Goal: Find specific page/section: Find specific page/section

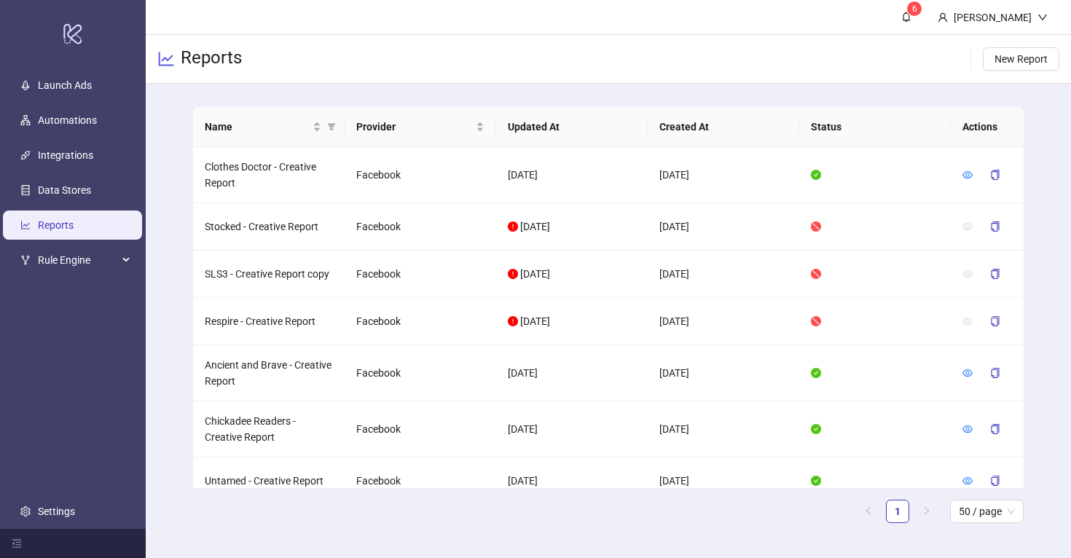
scroll to position [1270, 0]
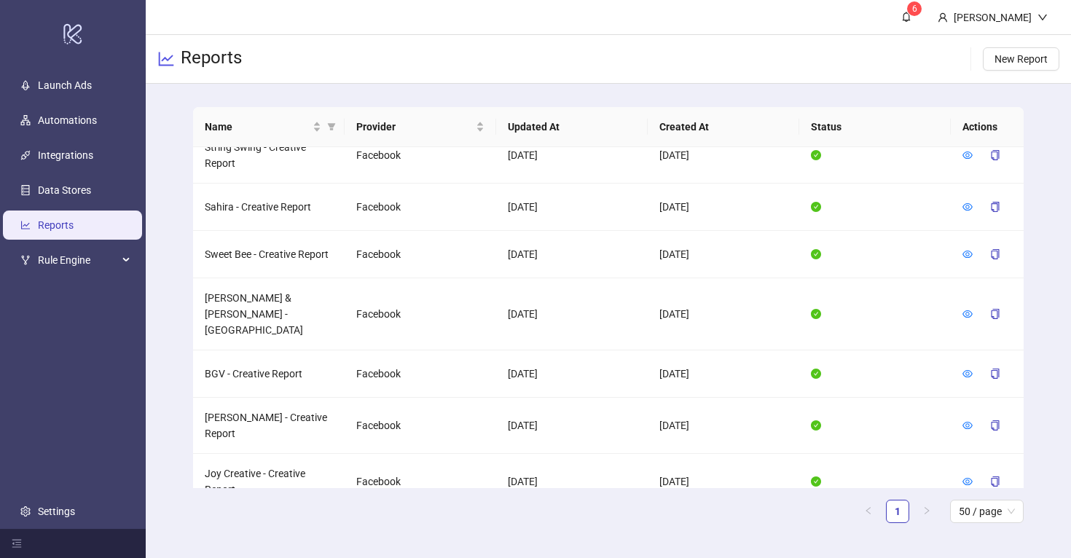
click at [168, 195] on div "Name Provider Updated At Created At Status Actions Clothes Doctor - Creative Re…" at bounding box center [608, 321] width 925 height 474
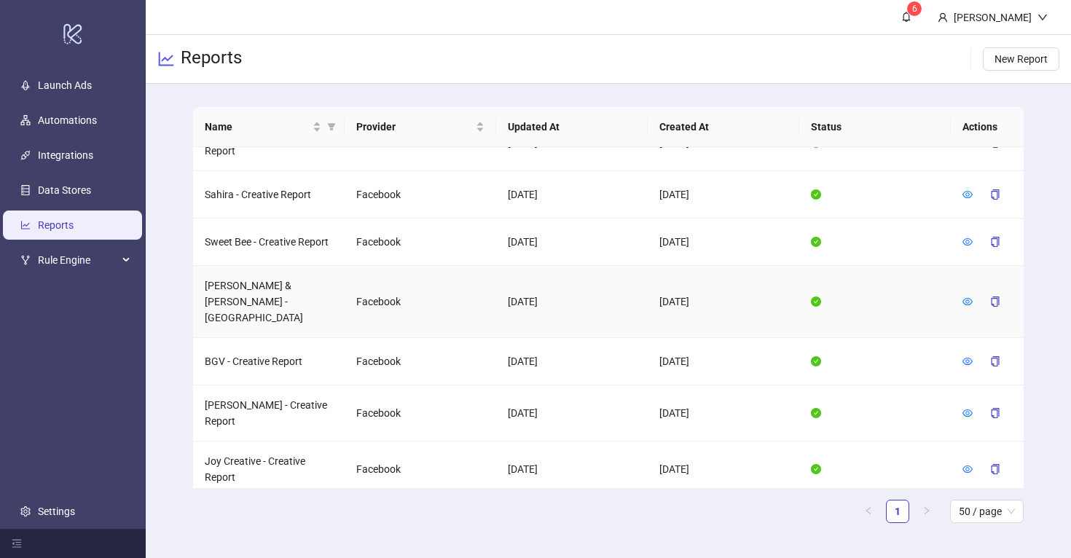
scroll to position [1284, 0]
click at [71, 82] on link "Launch Ads" at bounding box center [65, 85] width 54 height 12
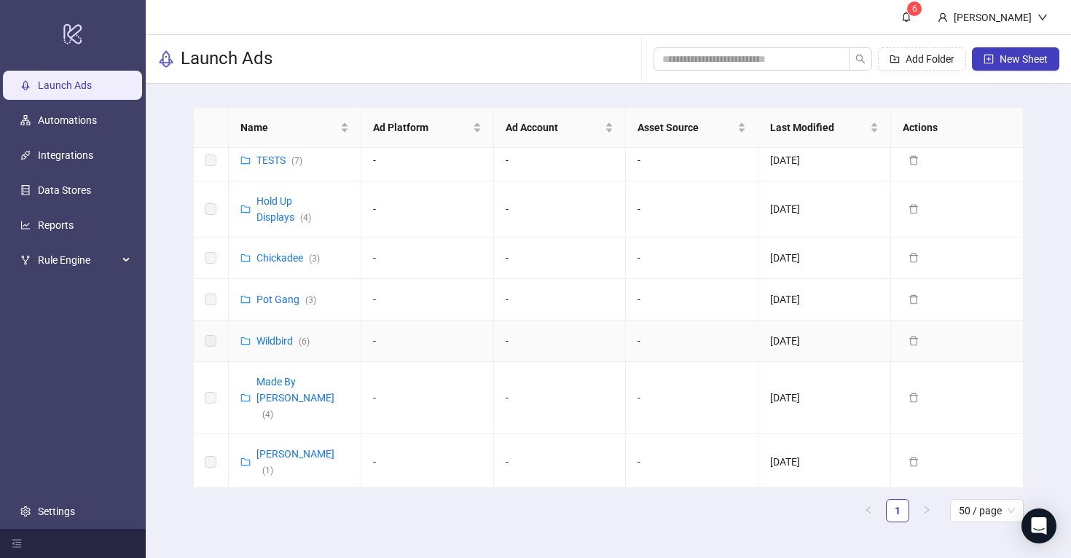
scroll to position [784, 0]
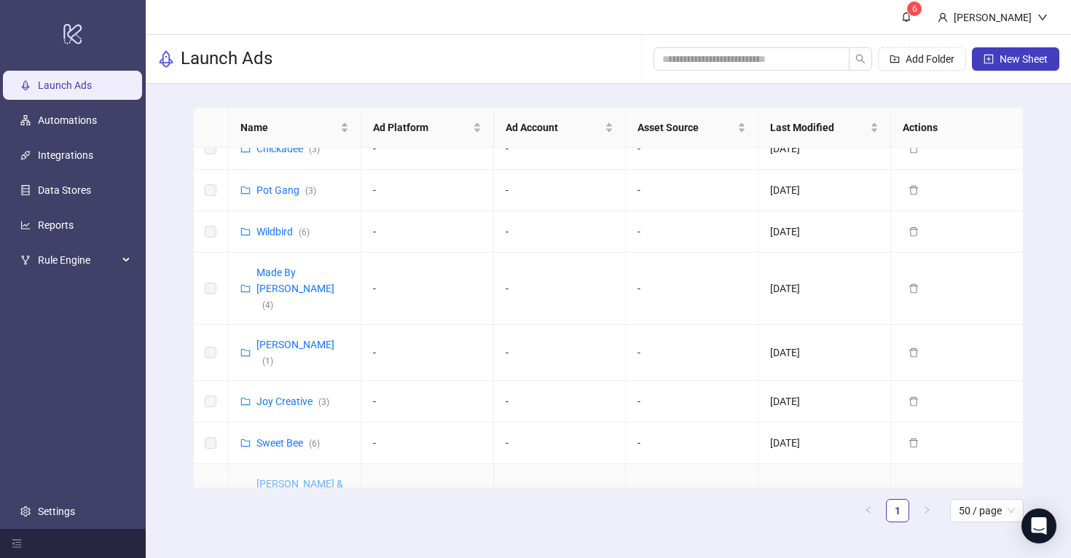
click at [311, 478] on link "[PERSON_NAME] & [PERSON_NAME] ([GEOGRAPHIC_DATA]) ( 9 )" at bounding box center [309, 508] width 106 height 60
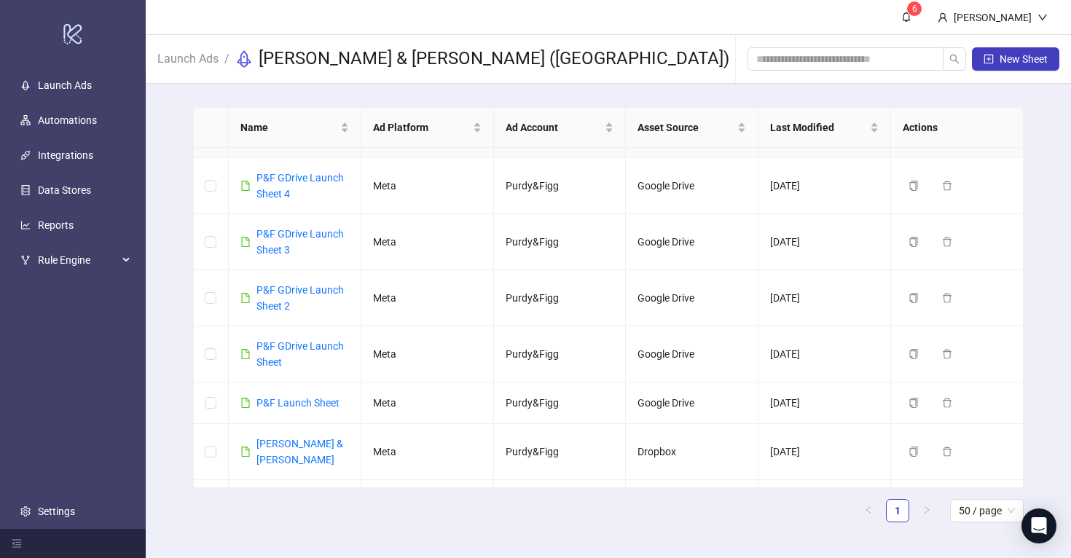
scroll to position [109, 0]
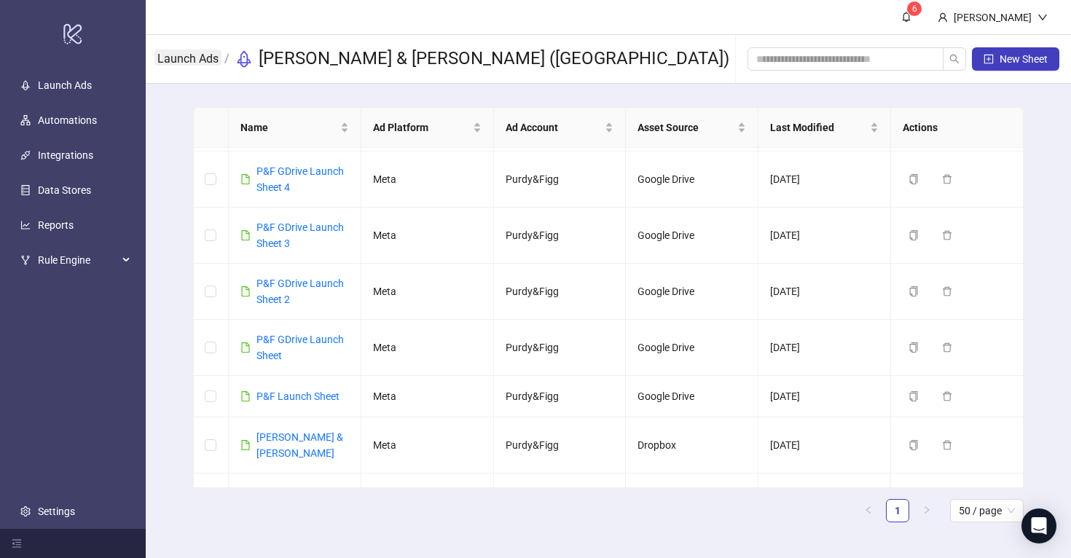
click at [208, 62] on link "Launch Ads" at bounding box center [187, 58] width 67 height 16
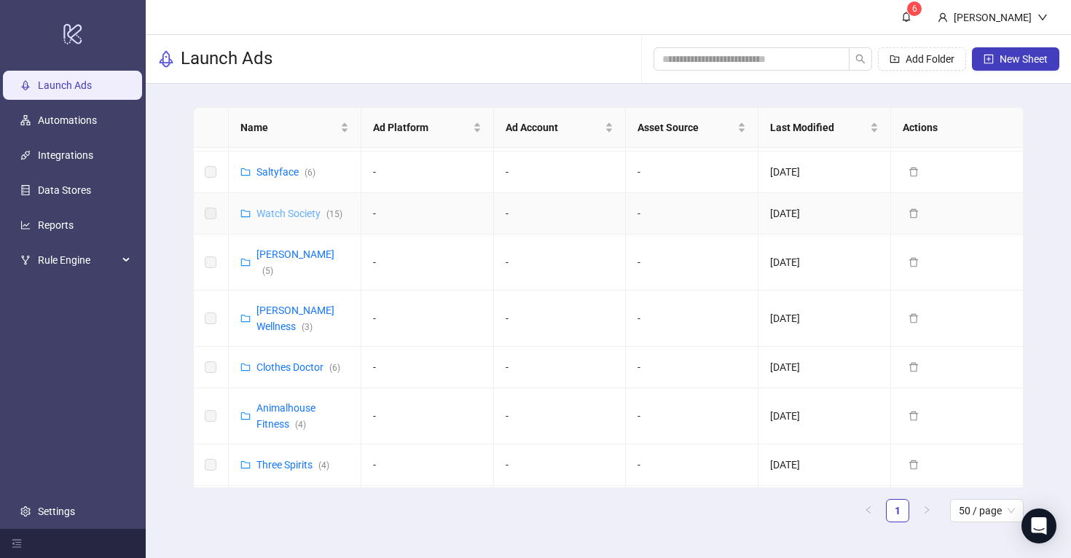
scroll to position [258, 0]
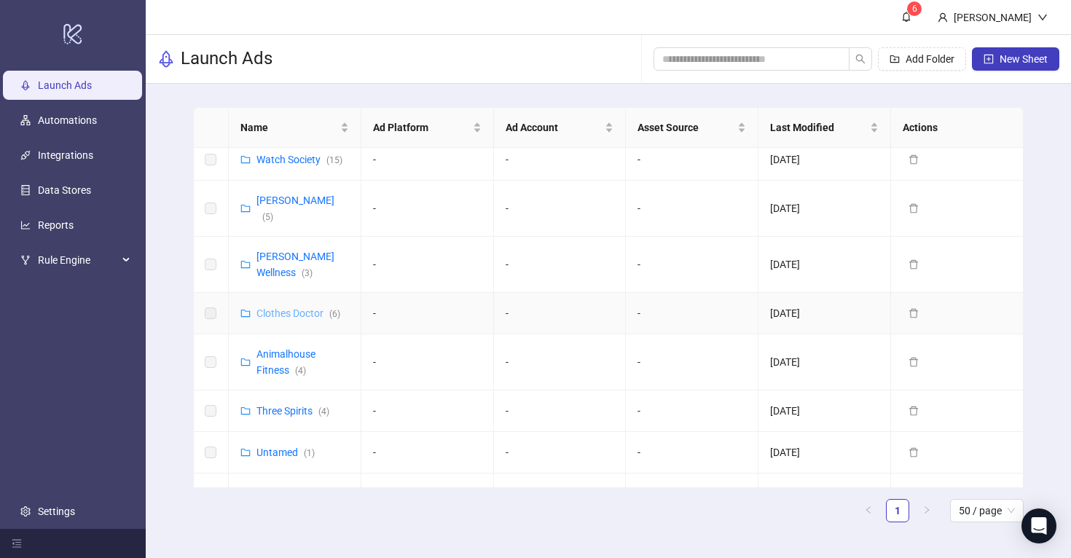
click at [287, 307] on link "Clothes Doctor ( 6 )" at bounding box center [298, 313] width 84 height 12
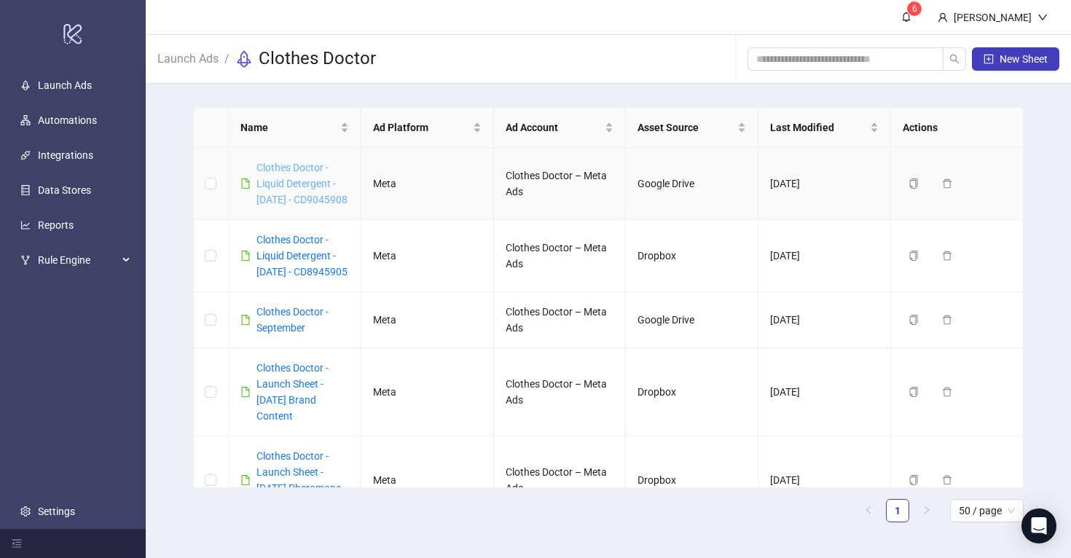
click at [278, 186] on link "Clothes Doctor - Liquid Detergent - [DATE] - CD9045908" at bounding box center [301, 184] width 91 height 44
